Goal: Transaction & Acquisition: Book appointment/travel/reservation

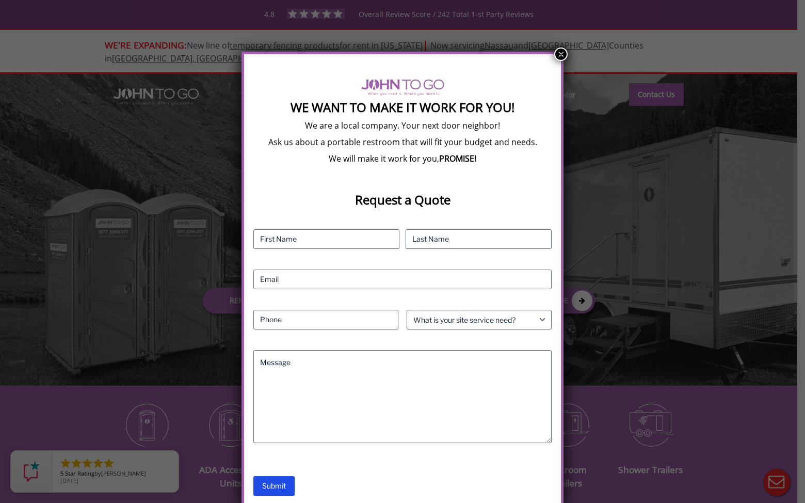
click at [563, 55] on button "×" at bounding box center [560, 53] width 13 height 13
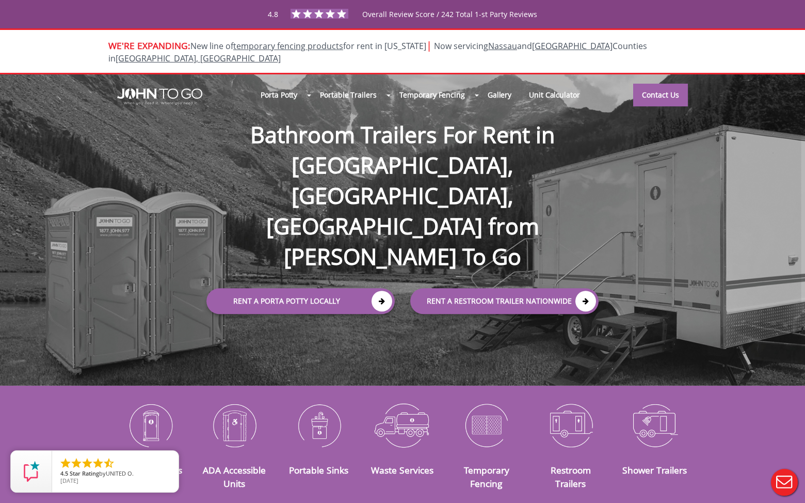
click at [380, 247] on div at bounding box center [402, 251] width 805 height 503
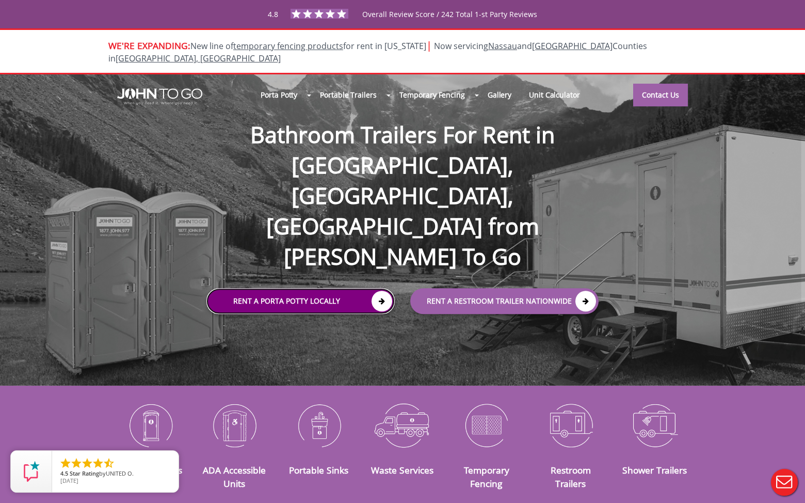
click at [337, 288] on link "Rent a Porta Potty Locally" at bounding box center [301, 301] width 188 height 26
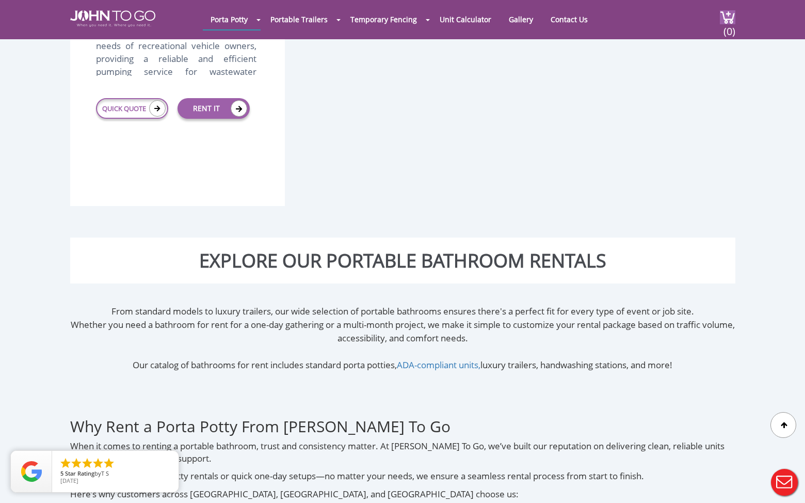
scroll to position [2414, 0]
